Goal: Transaction & Acquisition: Purchase product/service

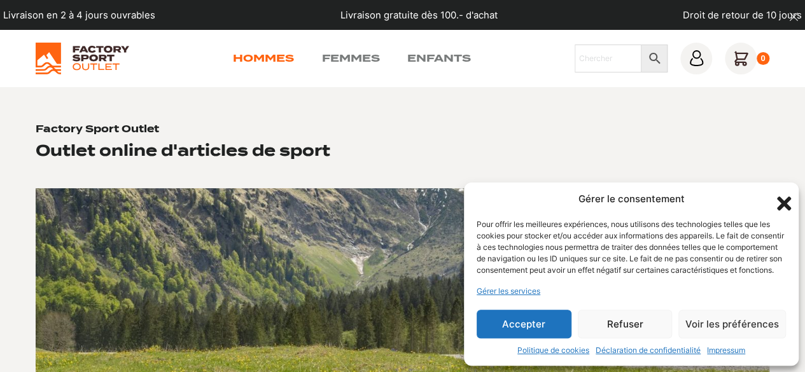
click at [268, 59] on link "Hommes" at bounding box center [263, 58] width 61 height 15
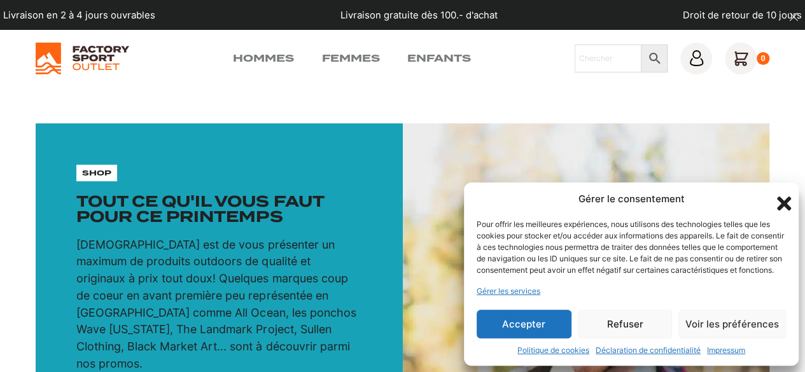
click at [628, 319] on button "Refuser" at bounding box center [625, 324] width 95 height 29
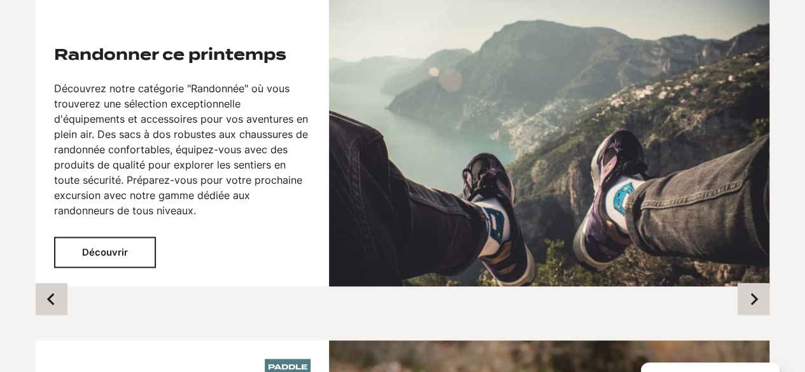
scroll to position [955, 0]
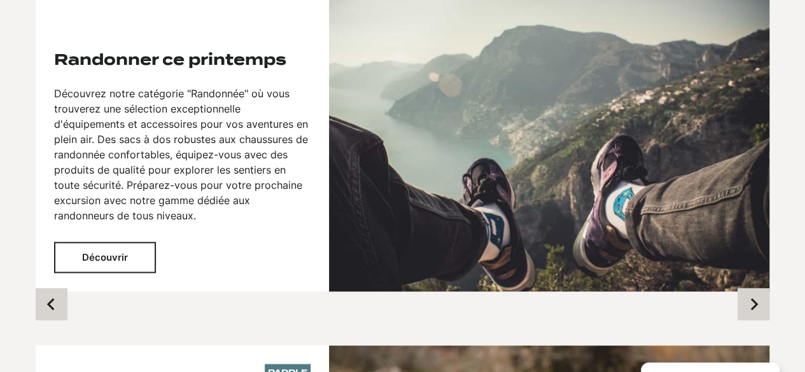
click at [108, 246] on button "Découvrir" at bounding box center [105, 257] width 102 height 31
click at [98, 242] on button "Découvrir" at bounding box center [105, 257] width 102 height 31
click at [436, 155] on img at bounding box center [549, 142] width 441 height 299
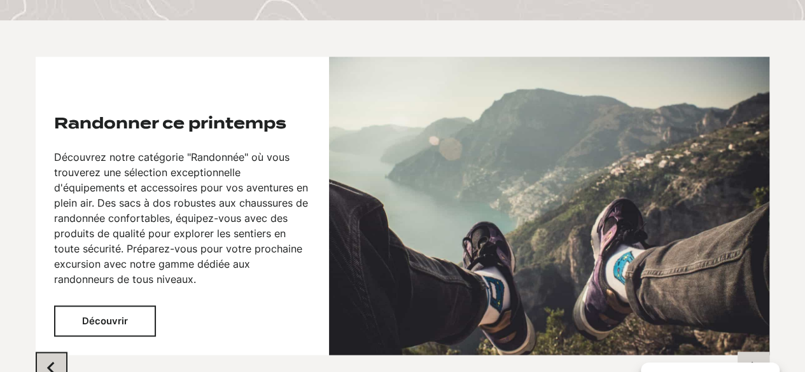
click at [47, 362] on icon "Previous slide" at bounding box center [51, 368] width 13 height 13
click at [92, 306] on button "Découvrir" at bounding box center [105, 321] width 102 height 31
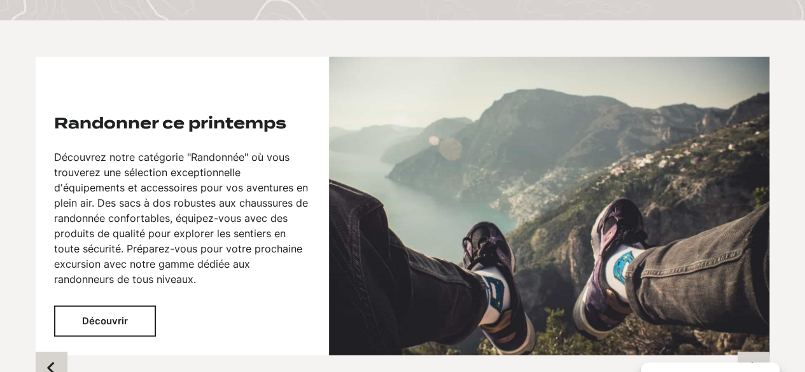
click at [92, 306] on button "Découvrir" at bounding box center [105, 321] width 102 height 31
click at [148, 311] on button "Découvrir" at bounding box center [105, 321] width 102 height 31
